Goal: Information Seeking & Learning: Find specific fact

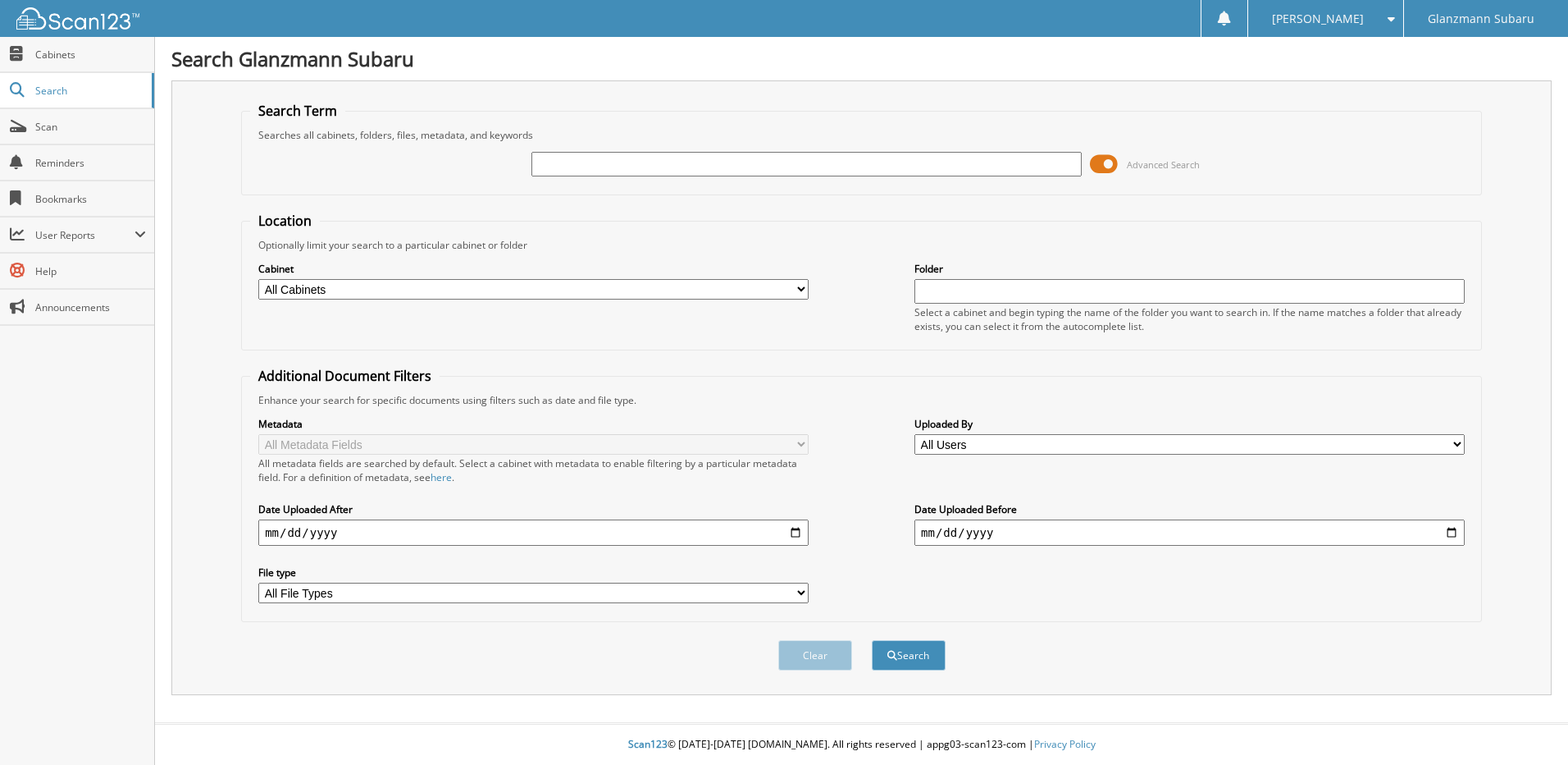
click at [616, 162] on input "text" at bounding box center [806, 164] width 550 height 24
type input "6216350"
click at [872, 640] on button "Search" at bounding box center [909, 655] width 74 height 31
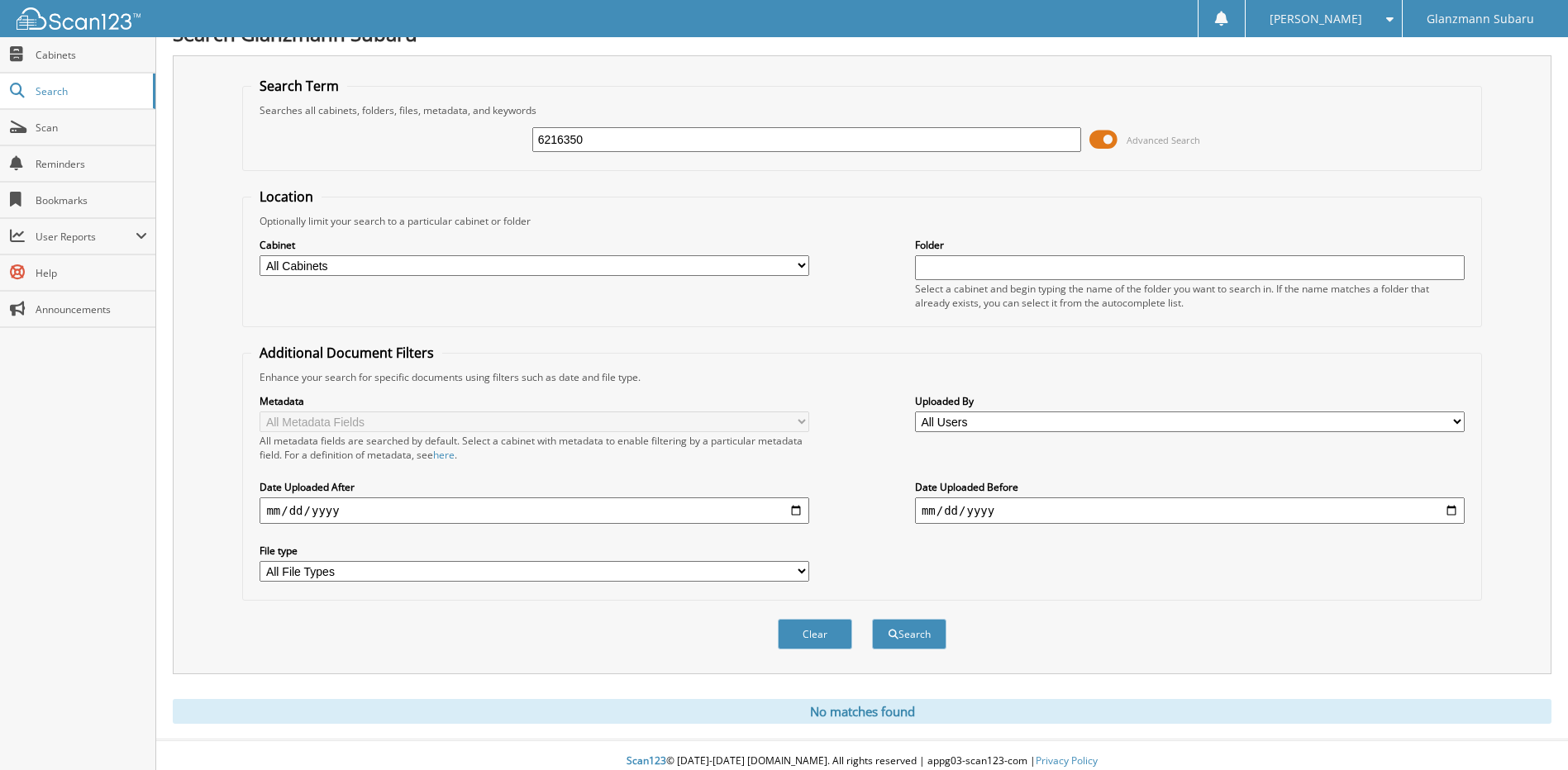
scroll to position [38, 0]
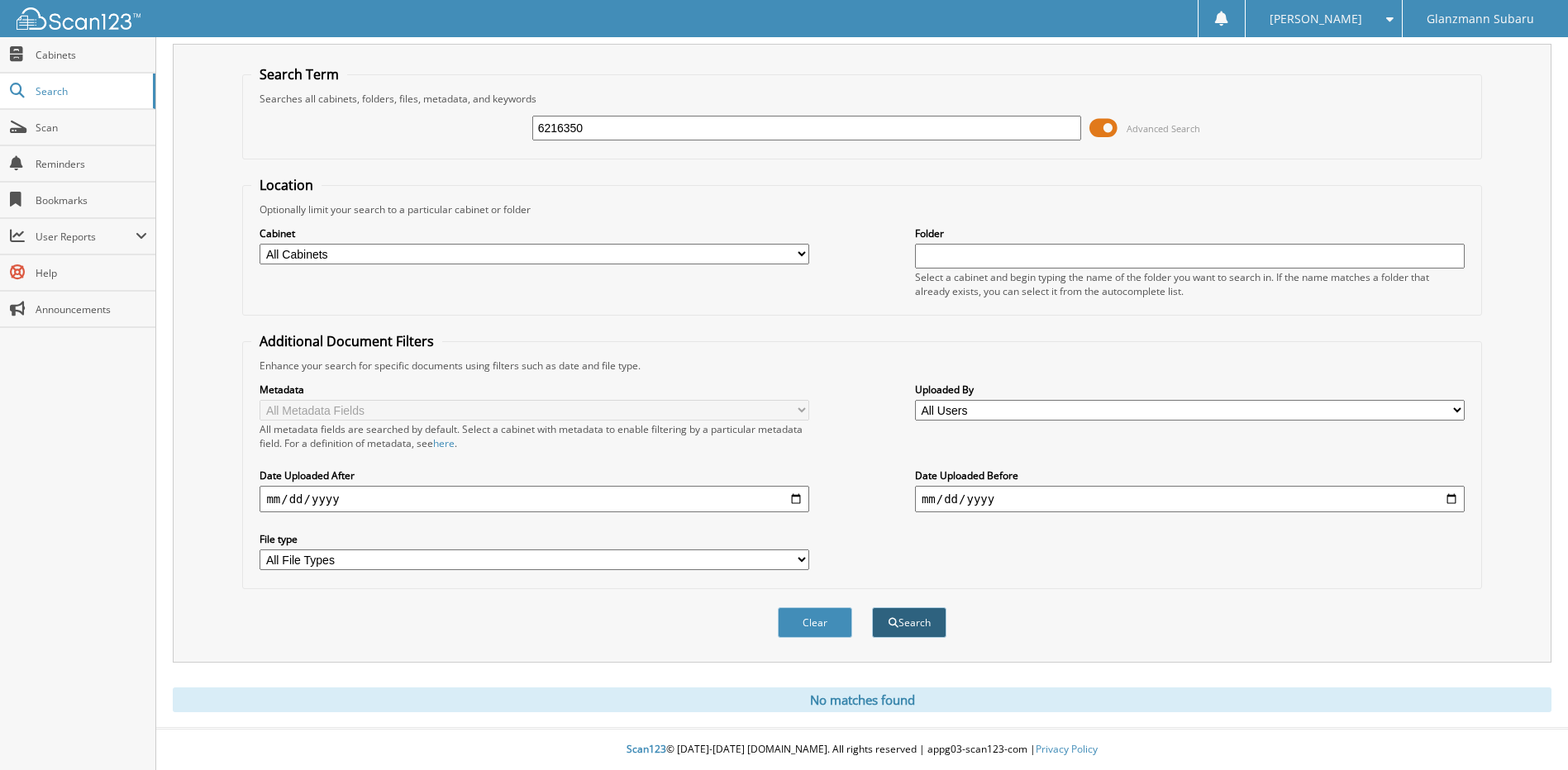
click at [901, 626] on button "Search" at bounding box center [909, 622] width 75 height 31
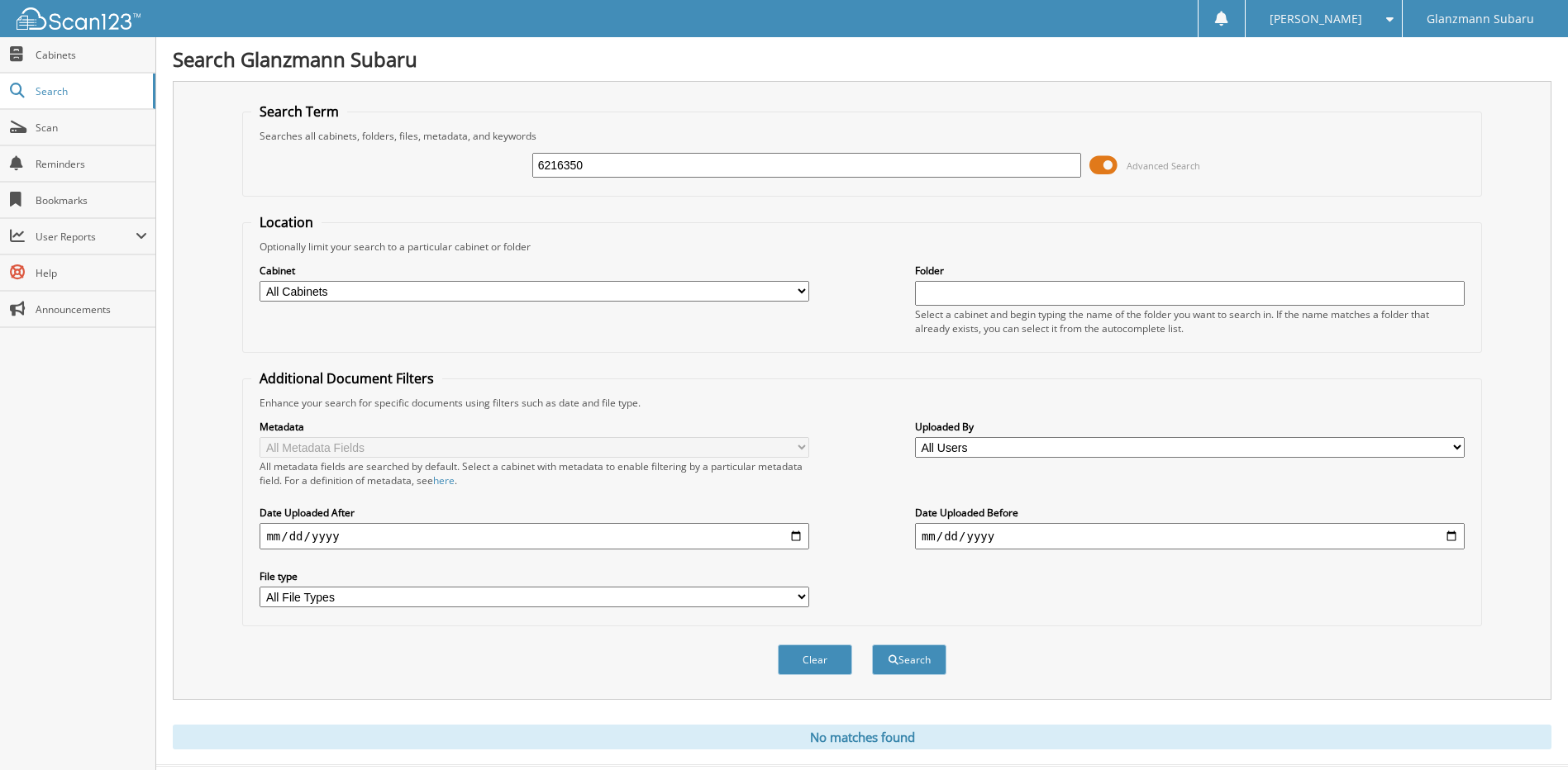
drag, startPoint x: 637, startPoint y: 174, endPoint x: 270, endPoint y: 197, distance: 367.7
click at [270, 197] on form "Search Term Searches all cabinets, folders, files, metadata, and keywords 62163…" at bounding box center [861, 397] width 1239 height 590
type input "s3207272"
click at [872, 644] on button "Search" at bounding box center [909, 660] width 75 height 31
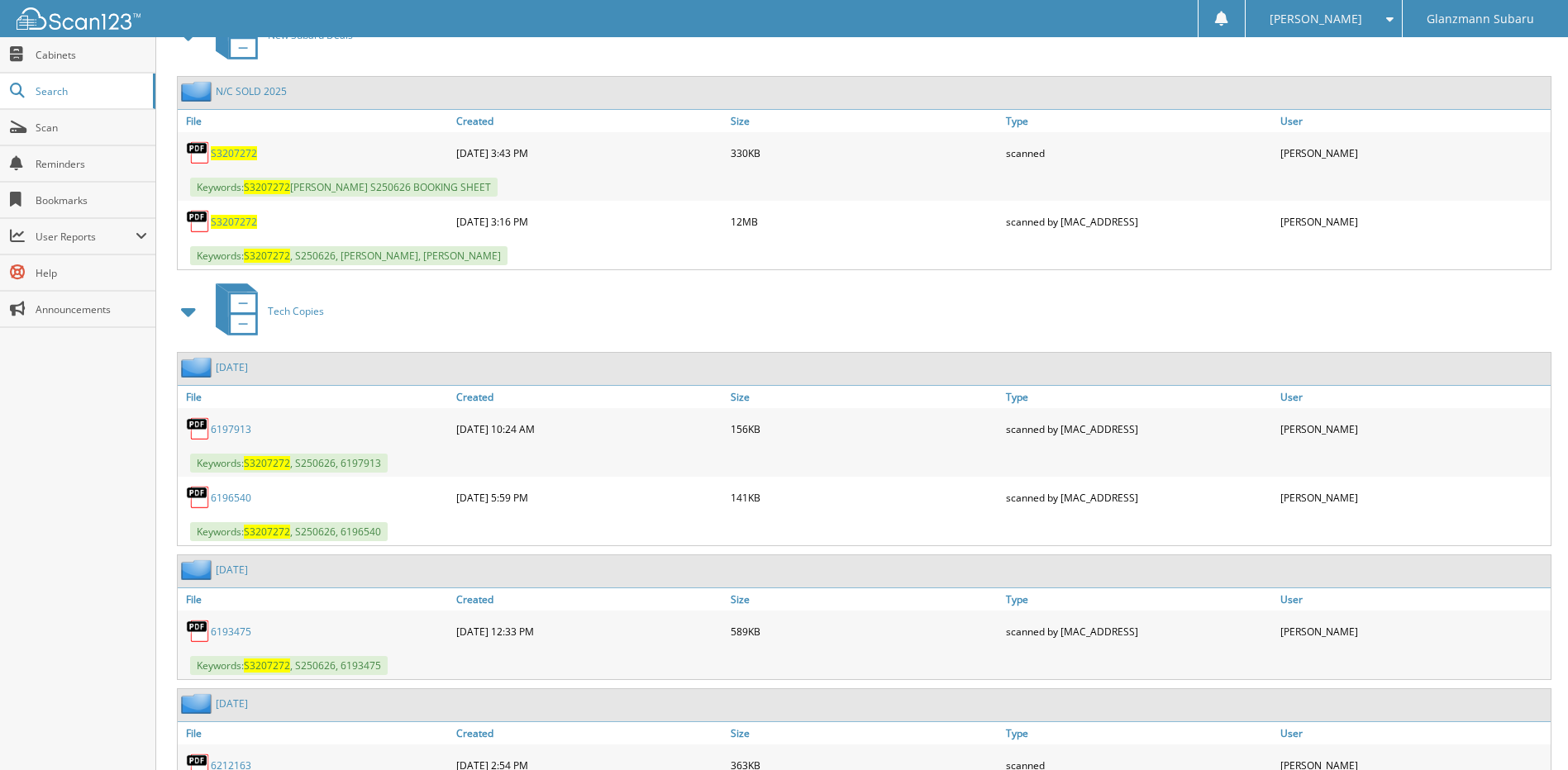
scroll to position [734, 0]
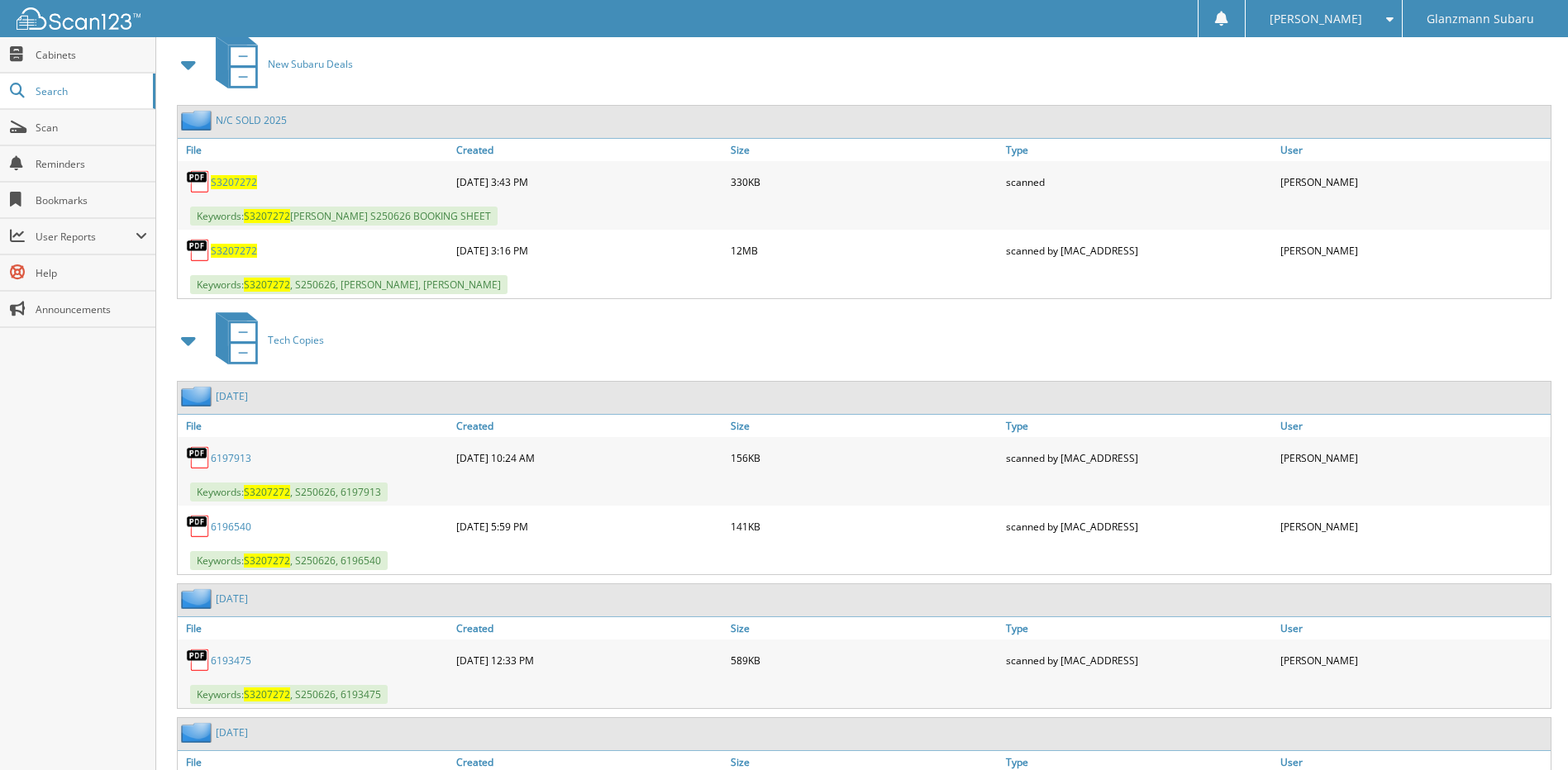
click at [227, 184] on span "S3207272" at bounding box center [233, 181] width 46 height 14
click at [244, 252] on span "S3207272" at bounding box center [233, 250] width 46 height 14
click at [245, 252] on span "S3207272" at bounding box center [233, 250] width 46 height 14
click at [227, 255] on span "S3207272" at bounding box center [233, 250] width 46 height 14
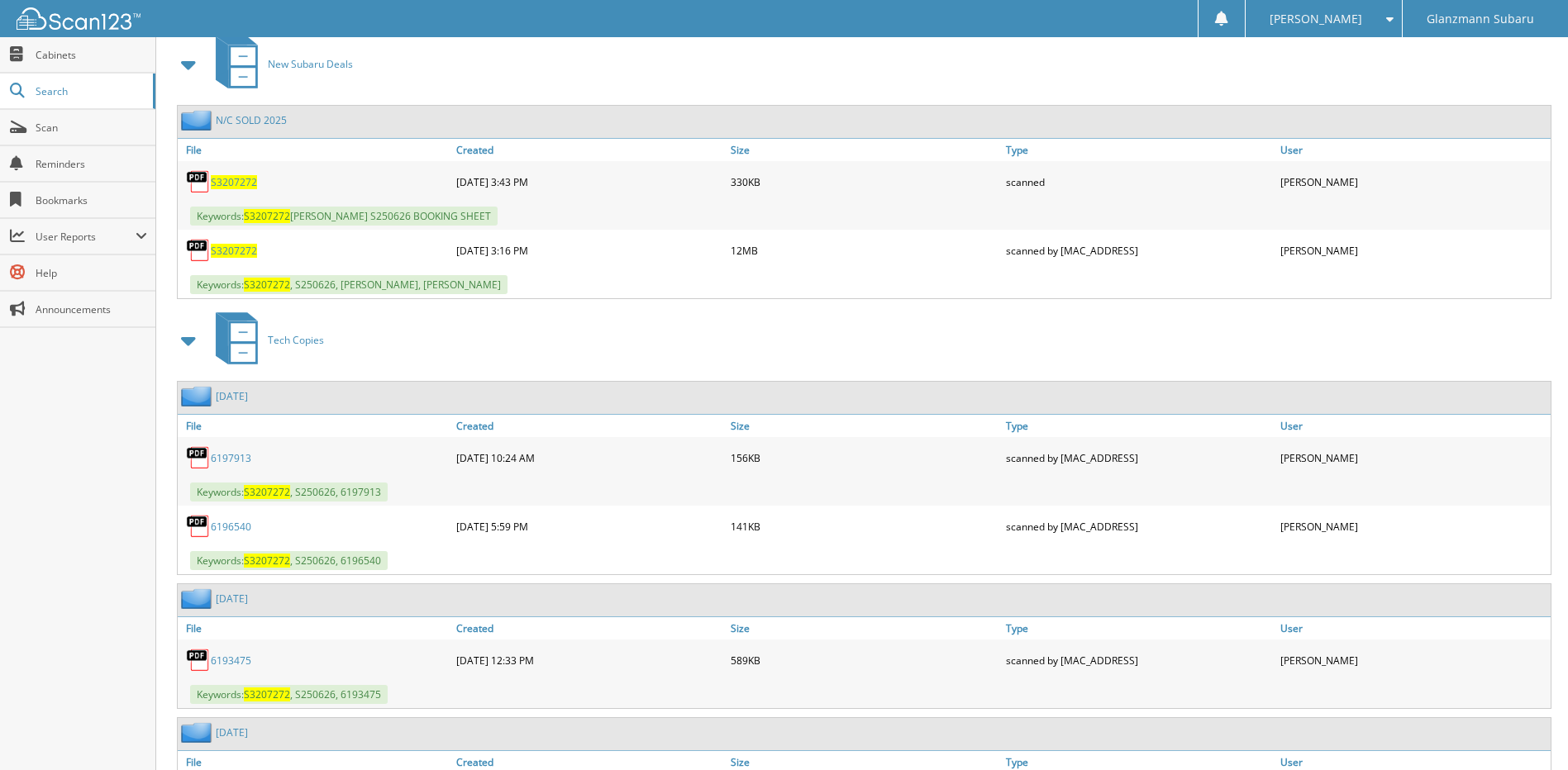
click at [248, 254] on span "S3207272" at bounding box center [233, 250] width 46 height 14
click at [236, 252] on span "S3207272" at bounding box center [233, 250] width 46 height 14
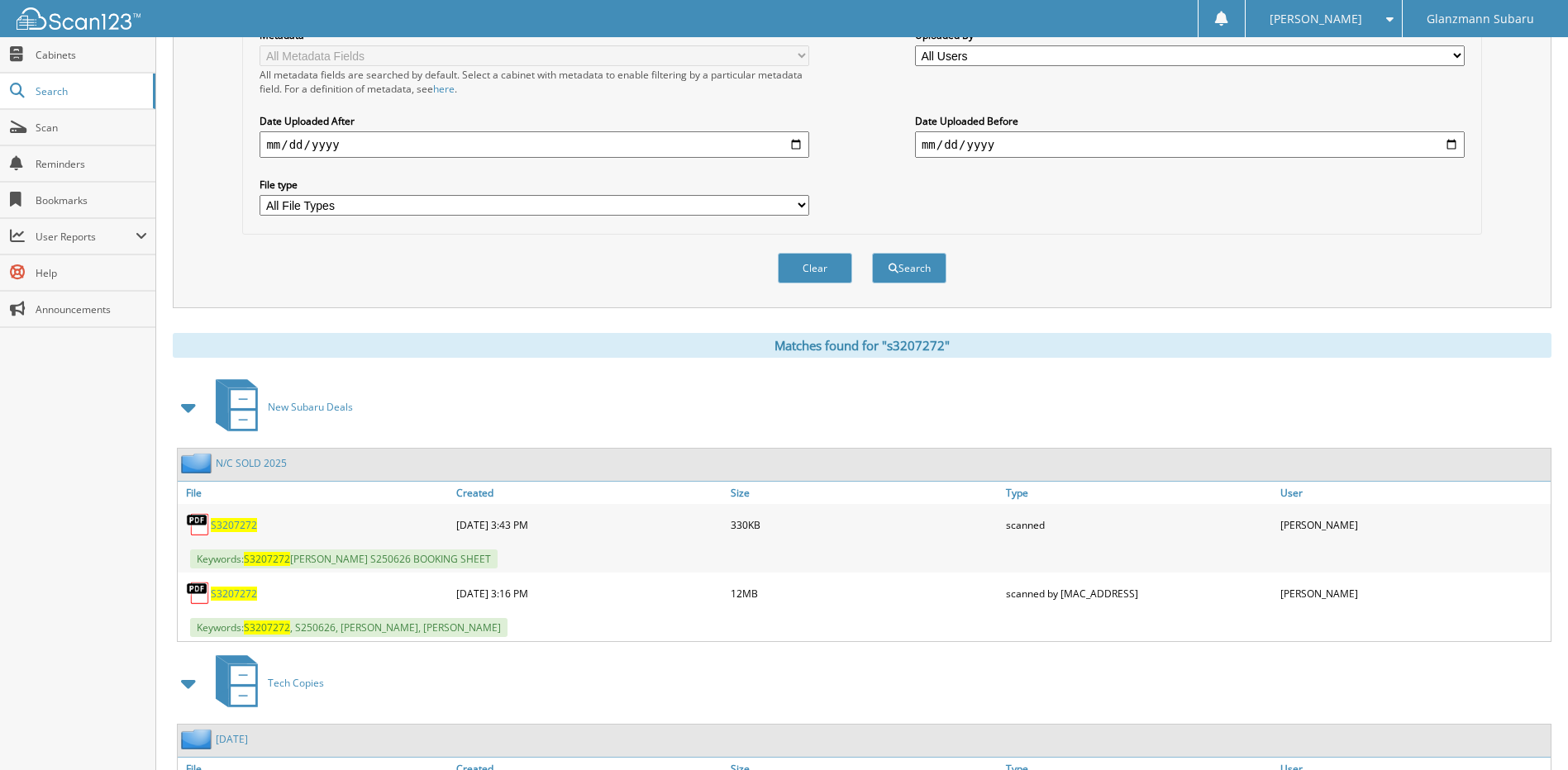
scroll to position [652, 0]
